Goal: Task Accomplishment & Management: Manage account settings

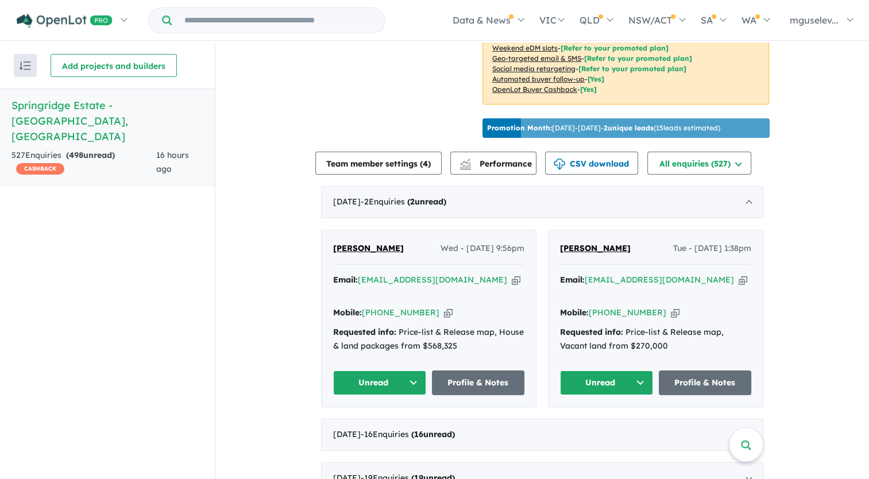
scroll to position [345, 0]
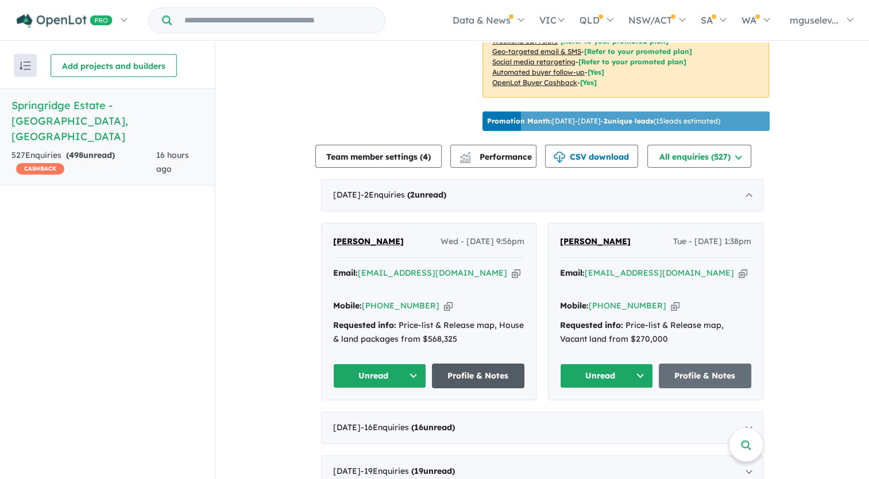
click at [491, 371] on link "Profile & Notes" at bounding box center [478, 376] width 93 height 25
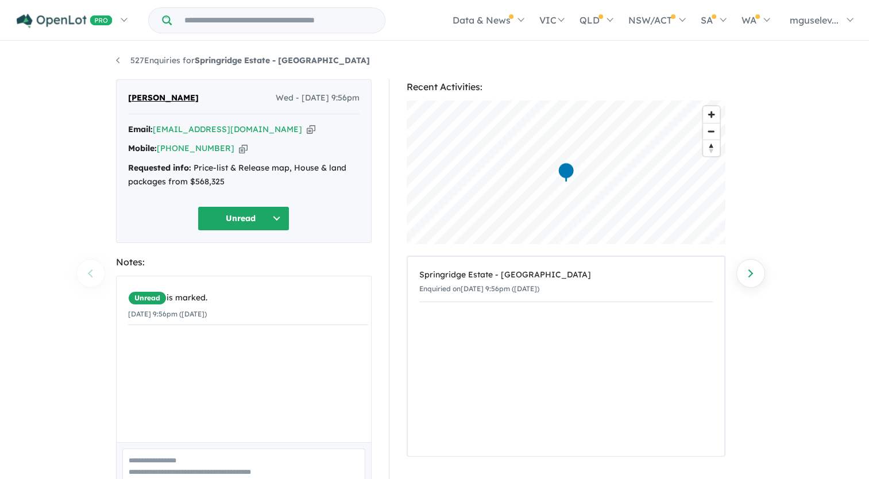
click at [272, 131] on div "Email: naveen44bujji@gmail.com Copied!" at bounding box center [244, 130] width 232 height 14
click at [307, 132] on icon "button" at bounding box center [311, 130] width 9 height 12
click at [239, 151] on icon "button" at bounding box center [243, 148] width 9 height 12
